Goal: Find specific page/section: Find specific page/section

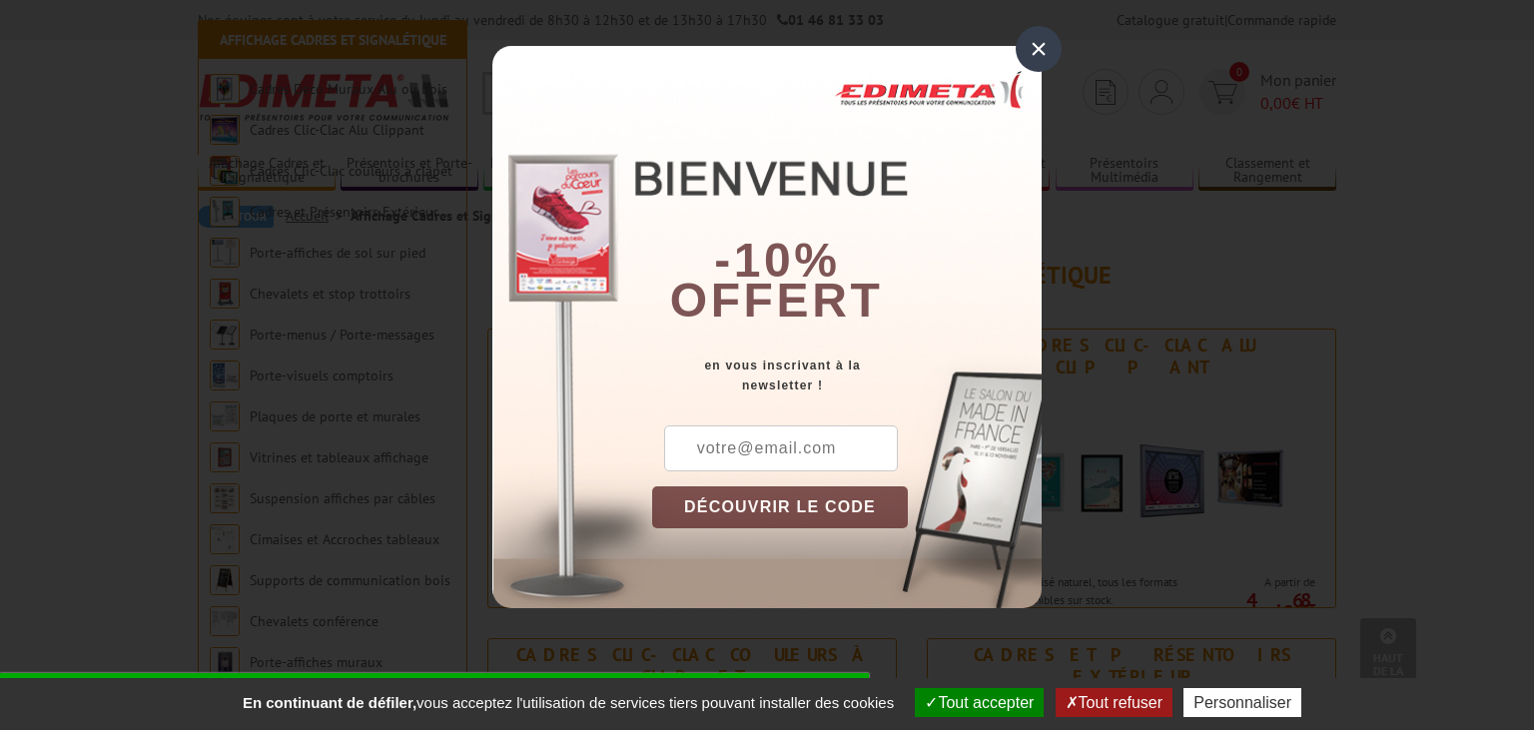
scroll to position [996, 0]
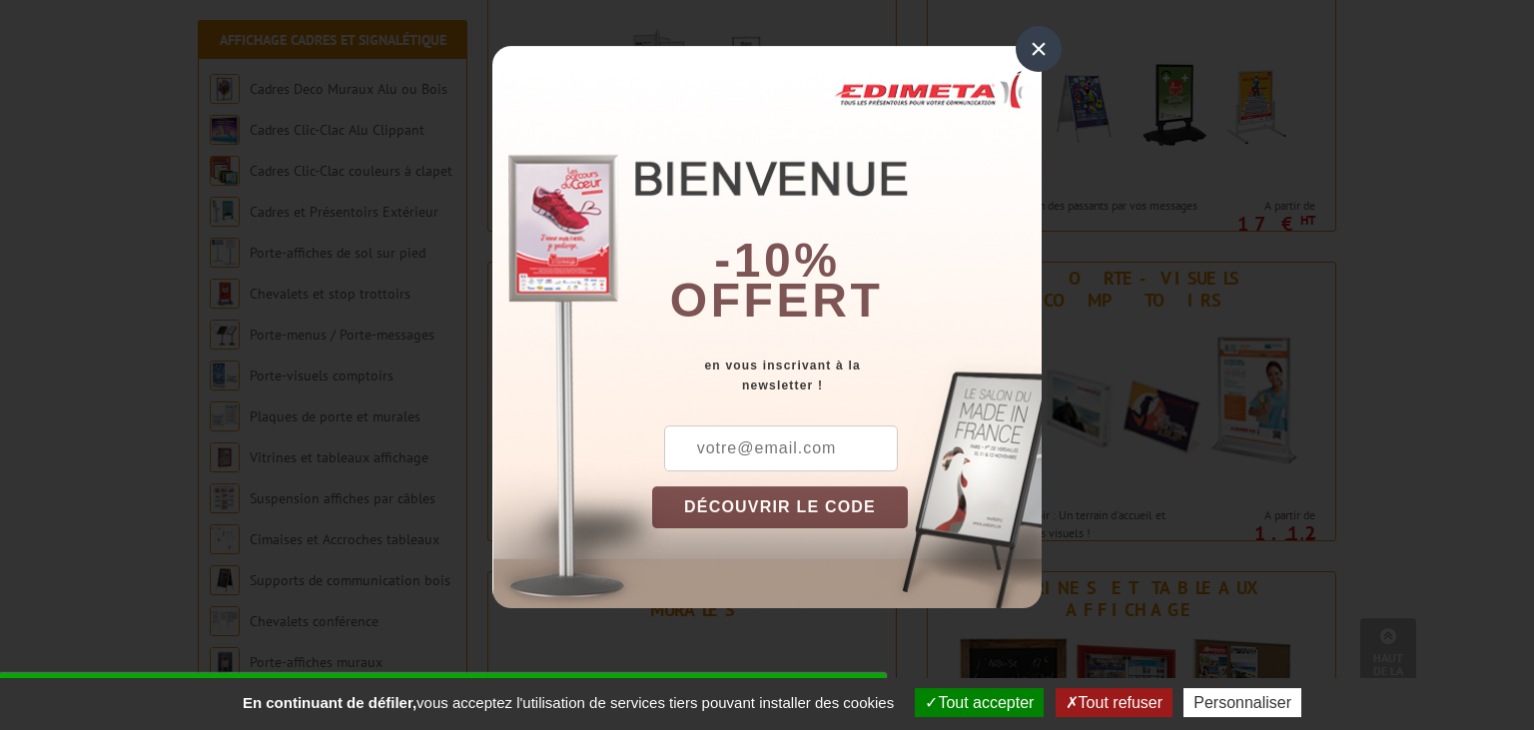
click at [1032, 42] on div "×" at bounding box center [1039, 49] width 46 height 46
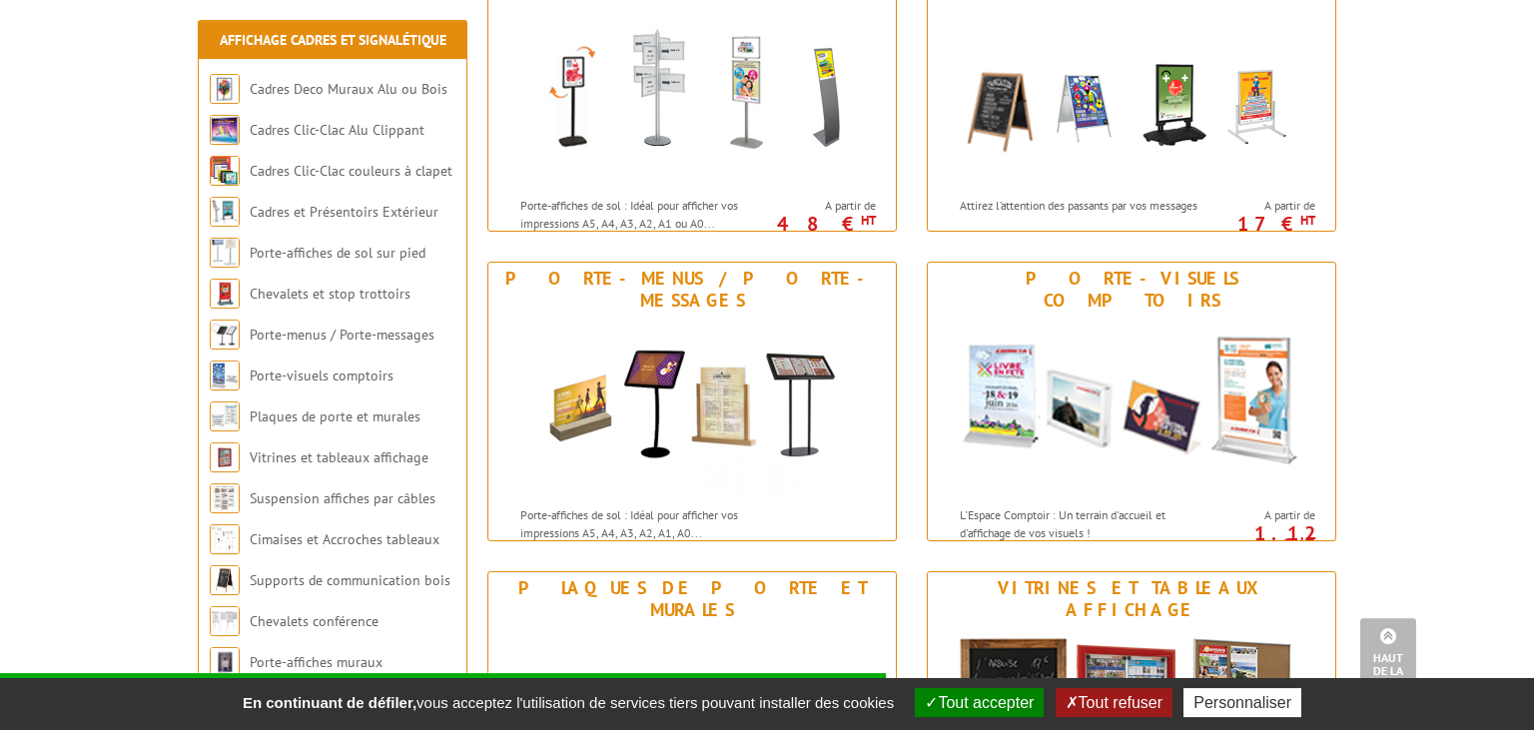
click at [1104, 685] on div "En continuant de défiler, vous acceptez l'utilisation de services tiers pouvant…" at bounding box center [767, 704] width 1534 height 52
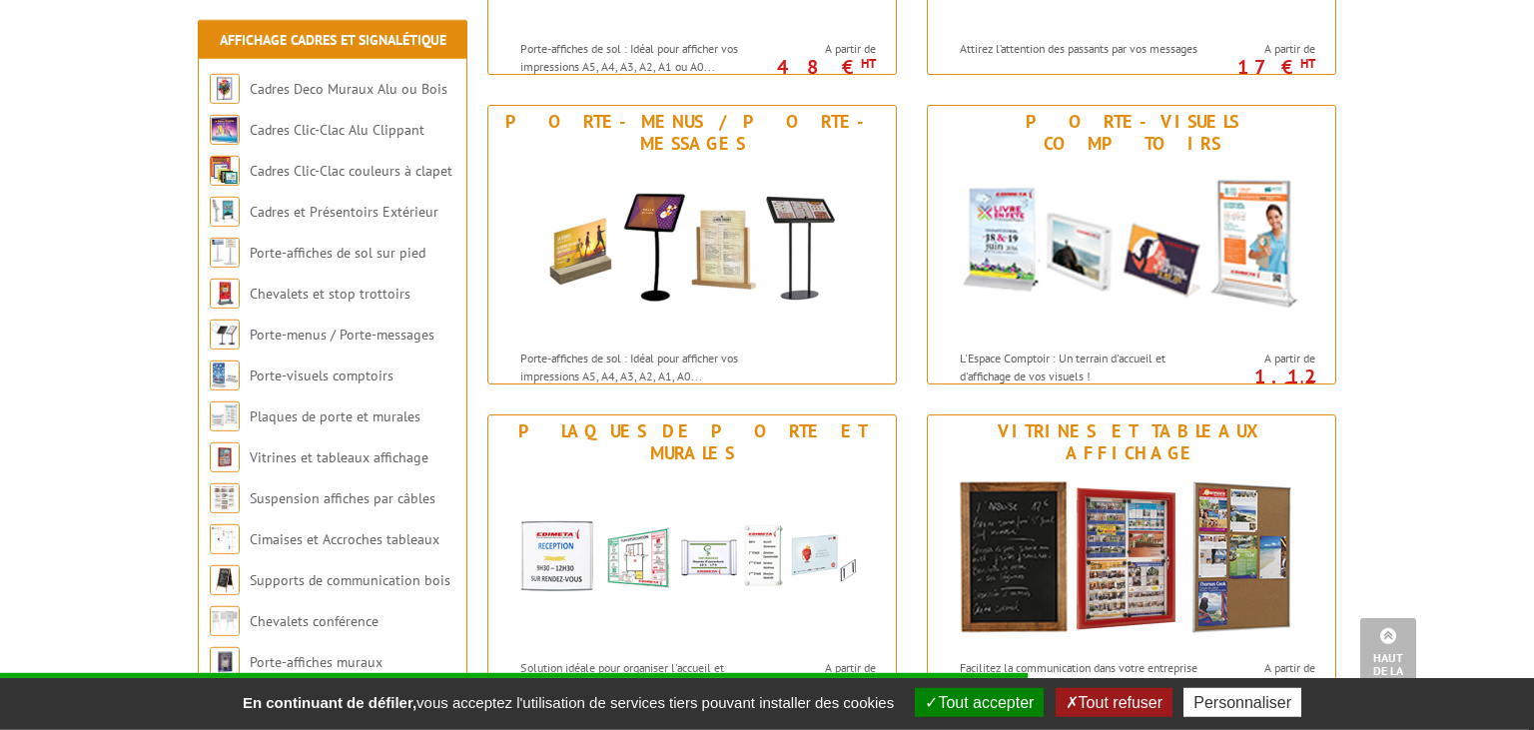
scroll to position [1156, 0]
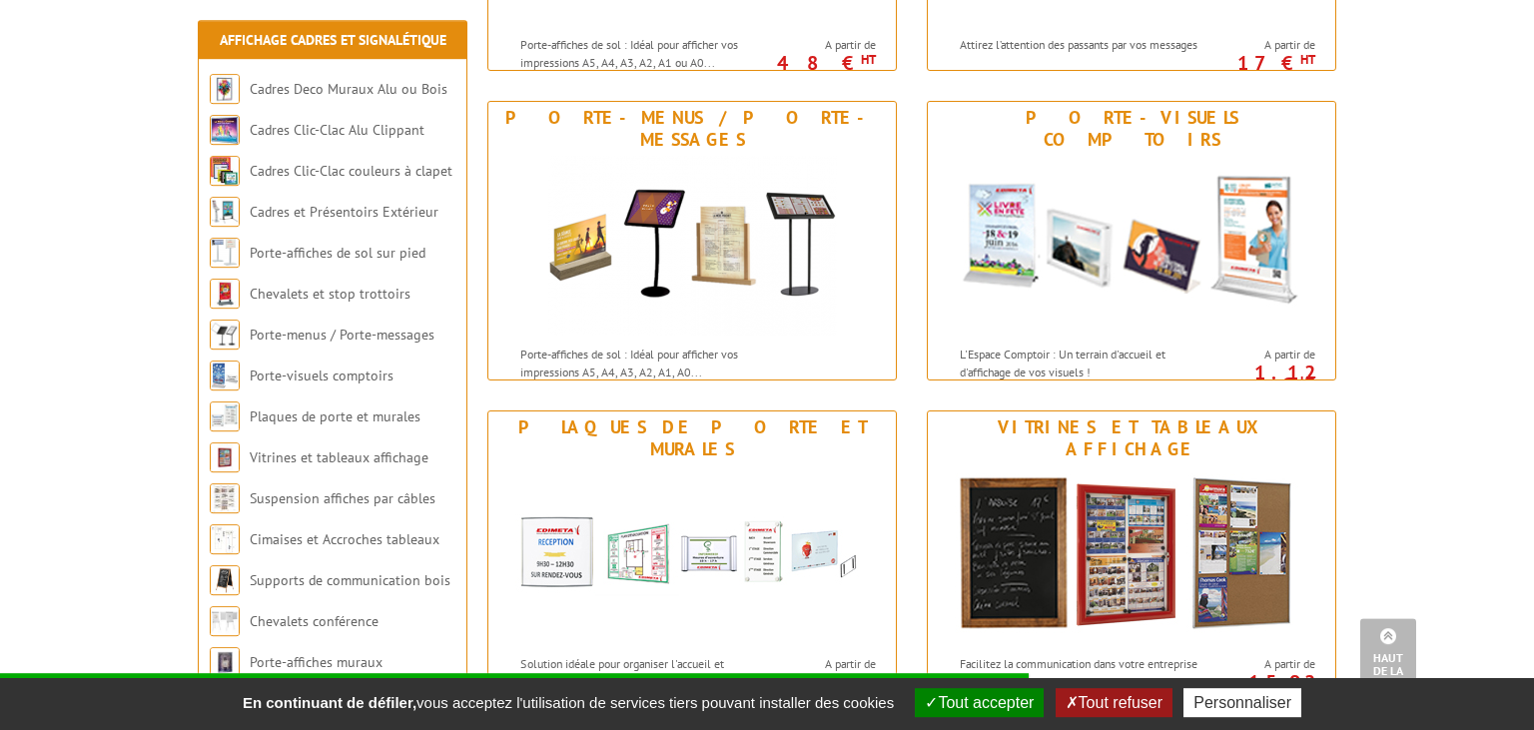
click at [1116, 685] on div "En continuant de défiler, vous acceptez l'utilisation de services tiers pouvant…" at bounding box center [767, 704] width 1534 height 52
click at [1111, 697] on button "Tout refuser" at bounding box center [1113, 702] width 117 height 29
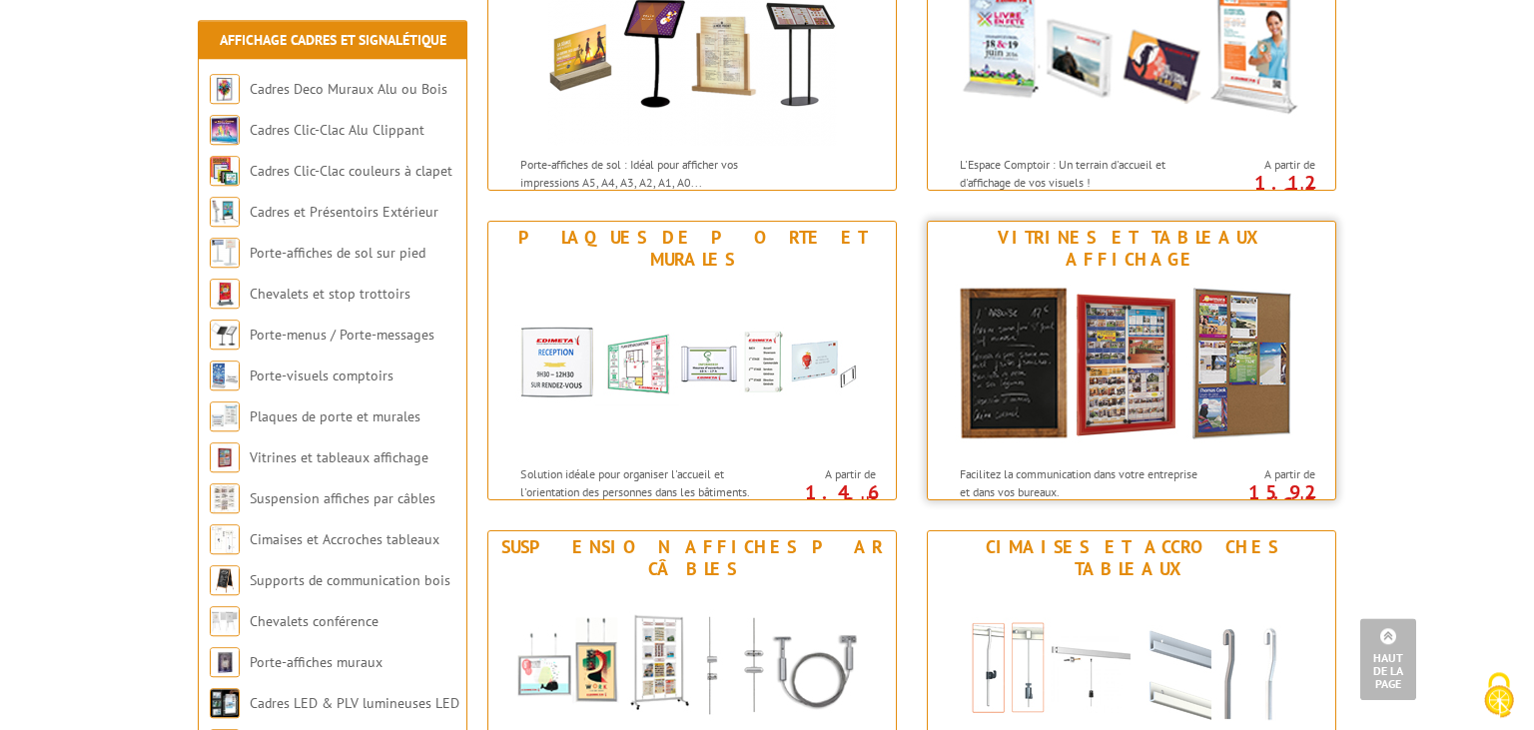
scroll to position [1360, 0]
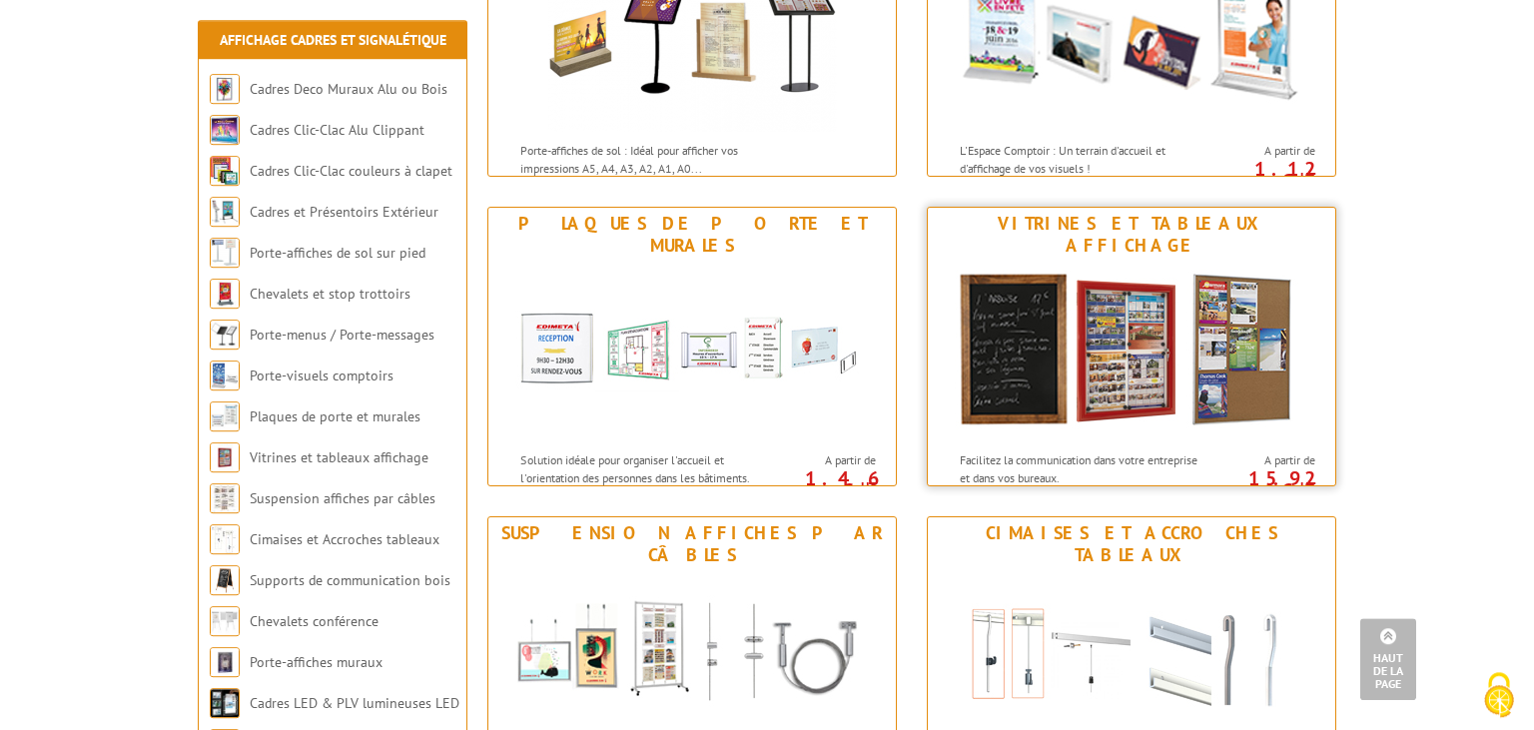
click at [1166, 210] on link "Vitrines et tableaux affichage Facilitez la communication dans votre entreprise…" at bounding box center [1131, 347] width 409 height 280
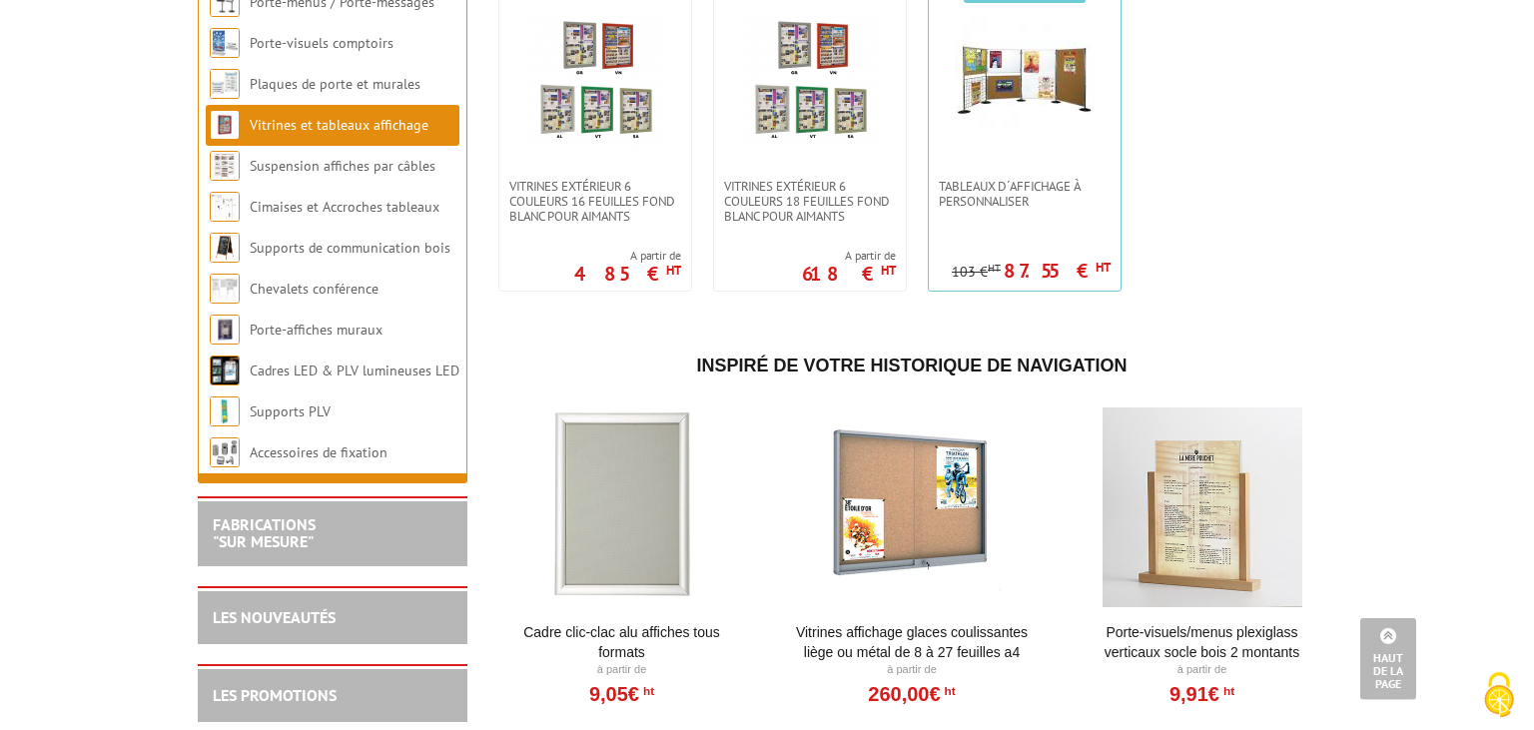
scroll to position [2090, 0]
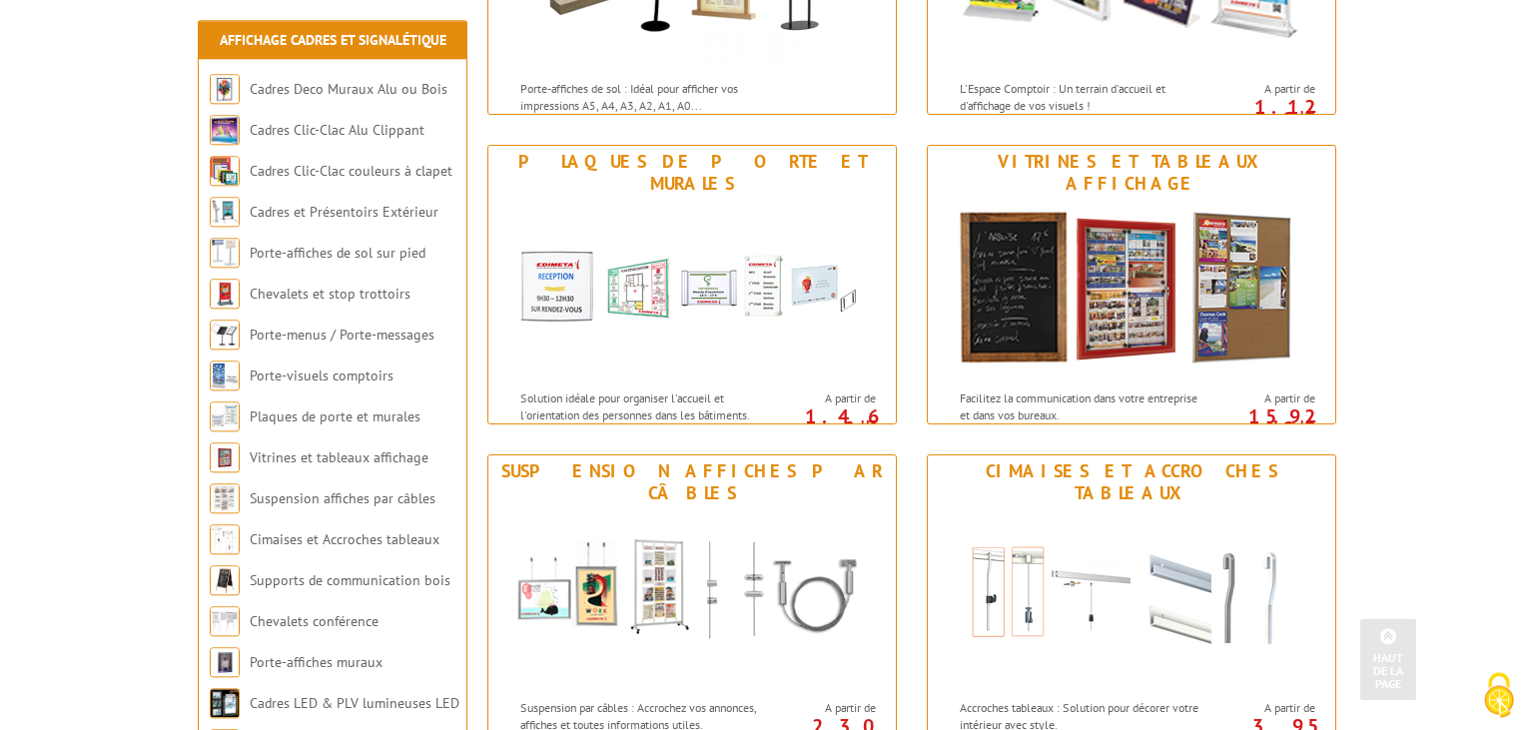
scroll to position [1469, 0]
